Goal: Ask a question: Seek information or help from site administrators or community

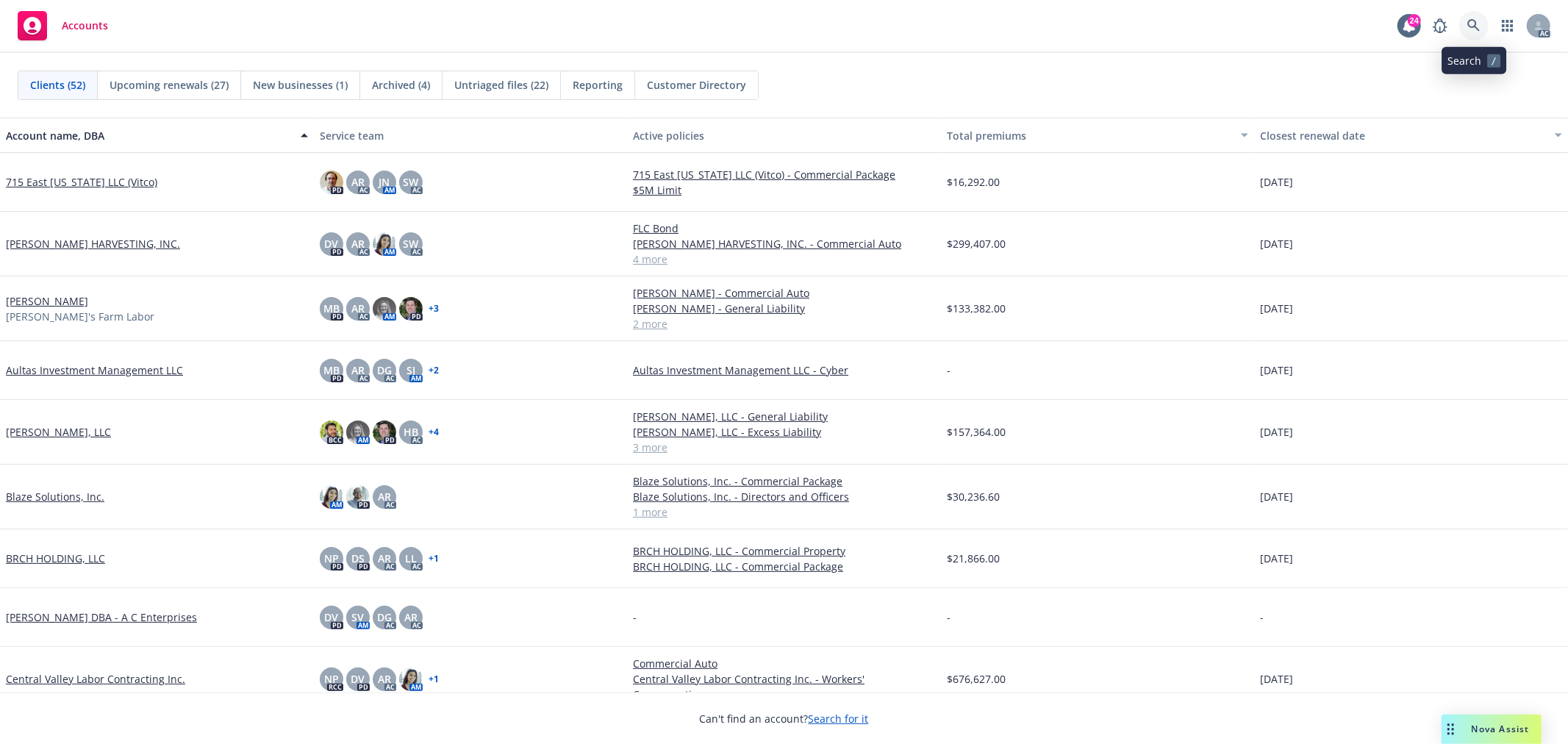
click at [1473, 16] on link at bounding box center [1474, 25] width 29 height 29
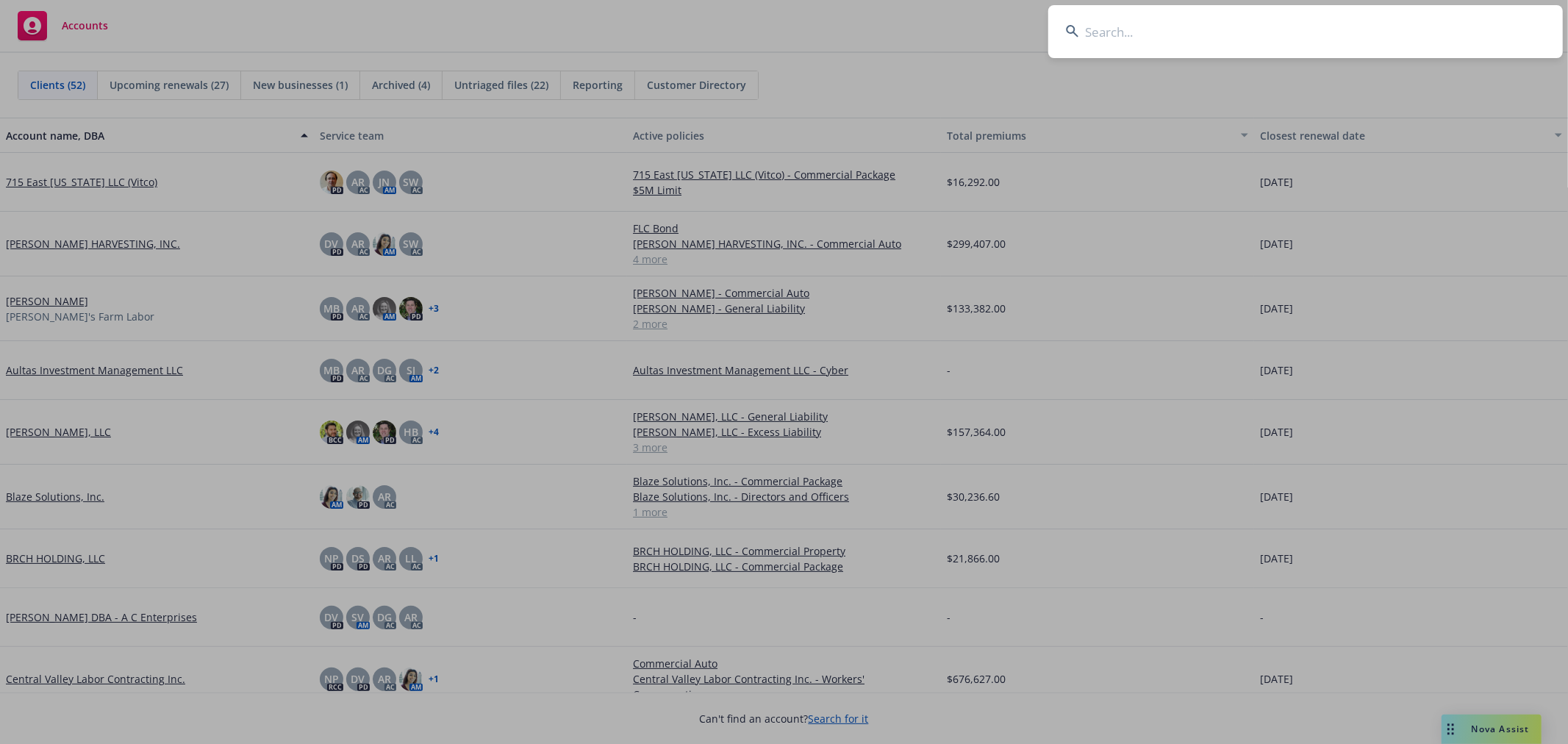
click at [1191, 33] on input at bounding box center [1305, 32] width 514 height 53
click at [1101, 30] on input at bounding box center [1305, 32] width 514 height 53
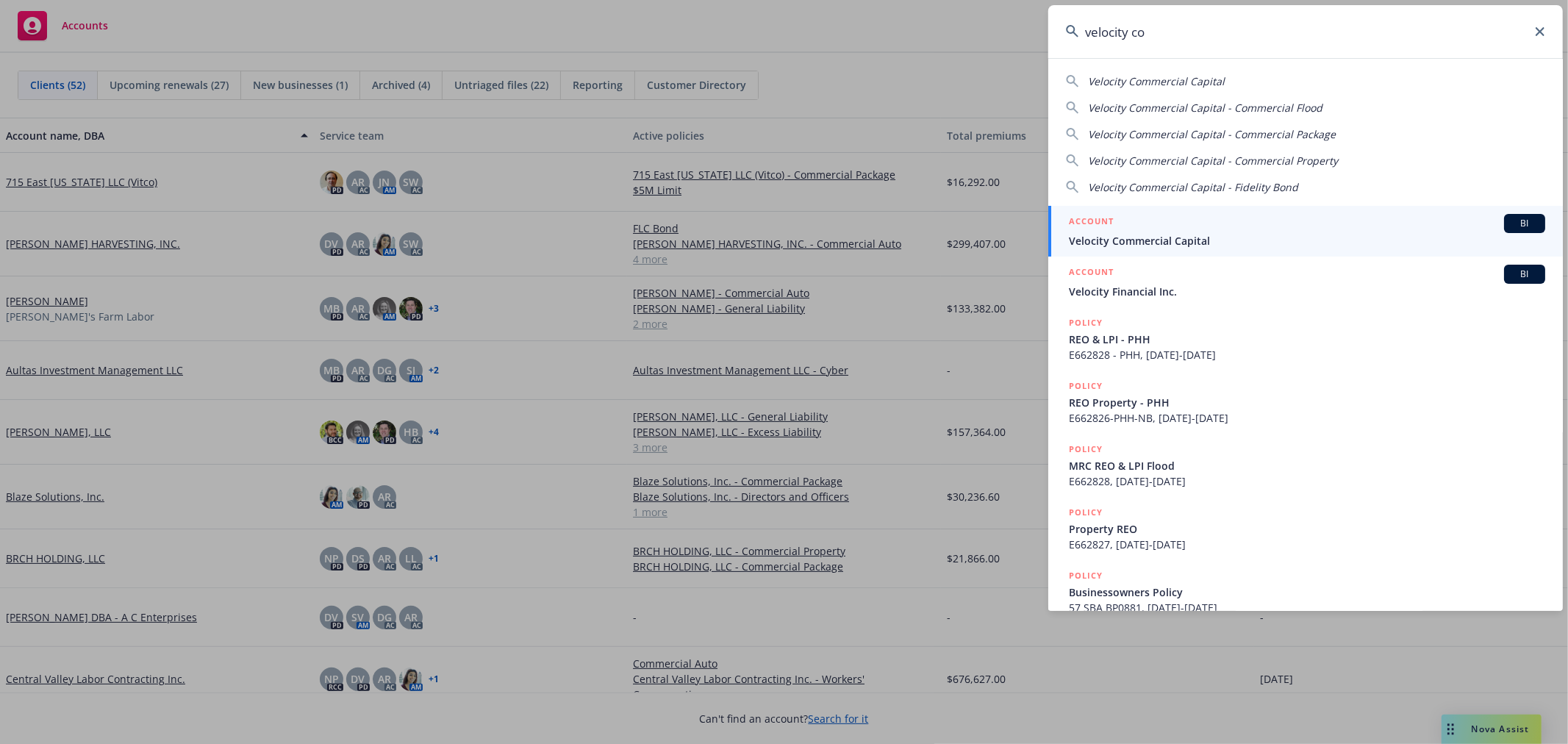
type input "velocity co"
click at [1135, 236] on span "Velocity Commercial Capital" at bounding box center [1307, 240] width 476 height 15
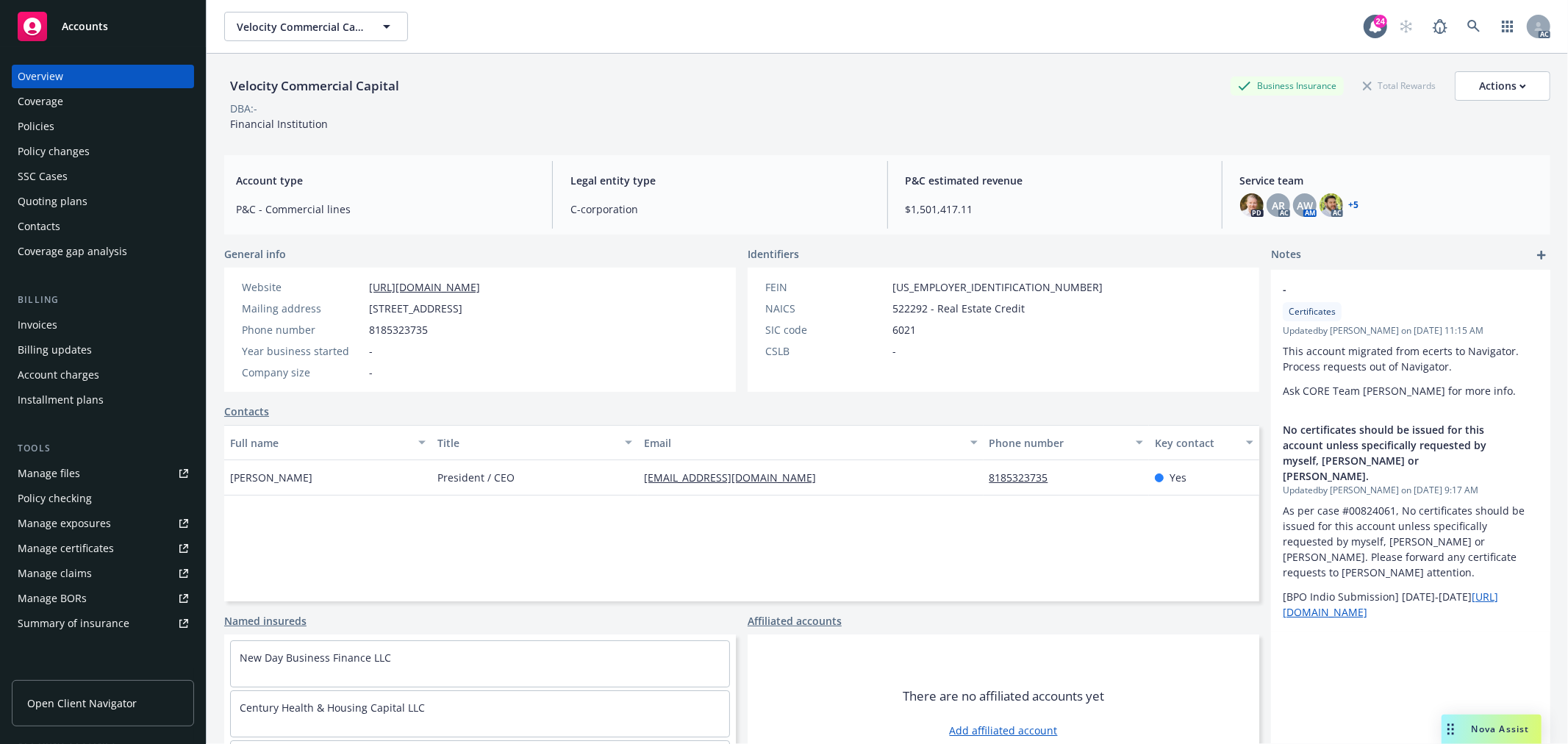
click at [1474, 725] on span "Nova Assist" at bounding box center [1500, 729] width 58 height 12
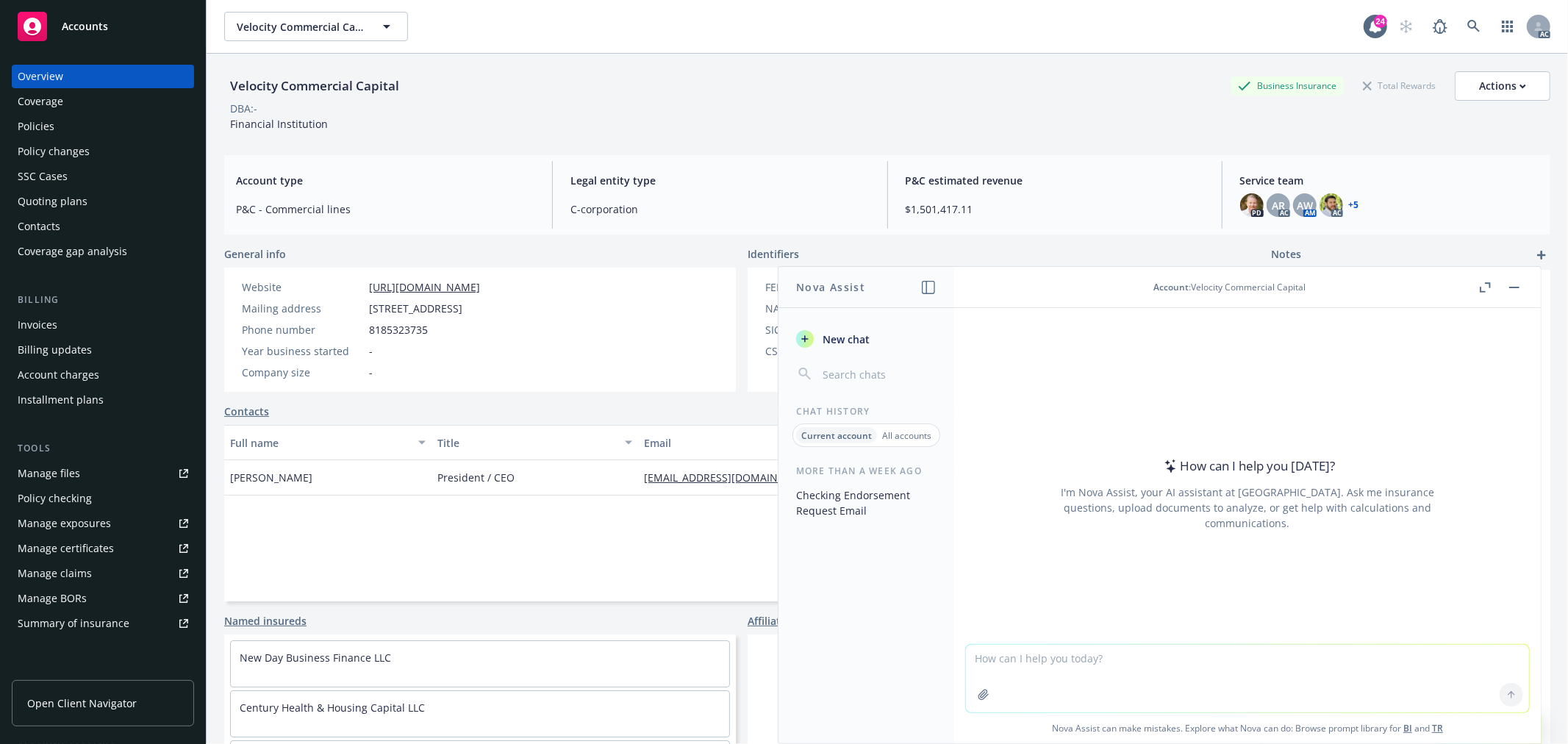
click at [1093, 666] on textarea at bounding box center [1247, 679] width 563 height 68
type textarea "Hi Nova do you know if we can release policy documents to borrowers for this ac…"
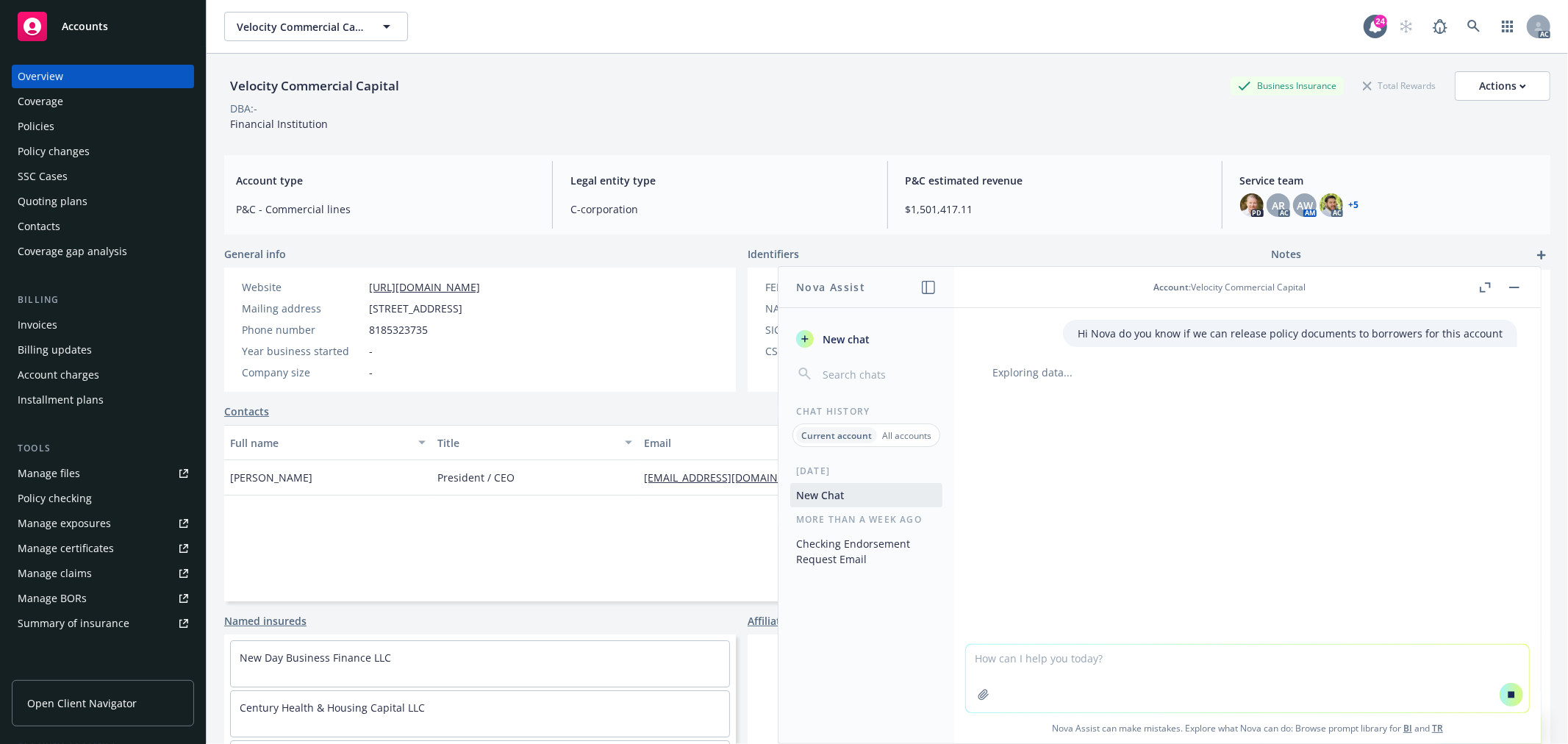
click at [1508, 694] on icon at bounding box center [1511, 694] width 6 height 6
click at [1062, 668] on textarea at bounding box center [1247, 679] width 563 height 68
type textarea "Can you write an email declining to send policy documents for a borrower"
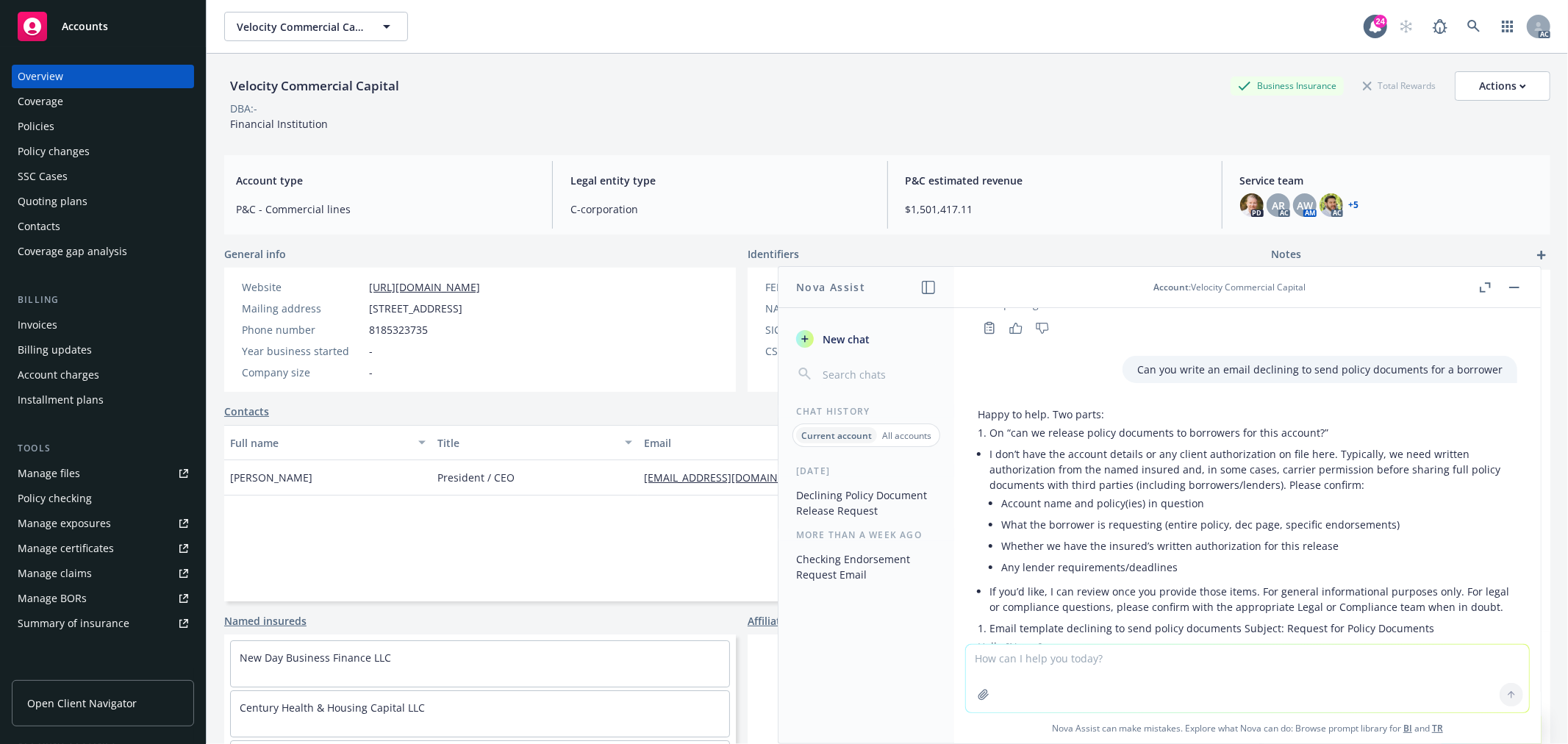
scroll to position [150, 0]
